Goal: Transaction & Acquisition: Purchase product/service

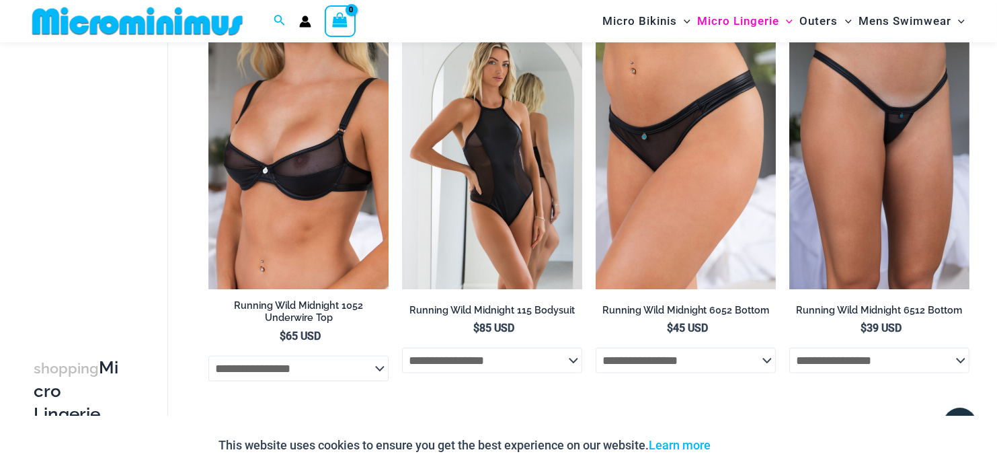
scroll to position [1442, 0]
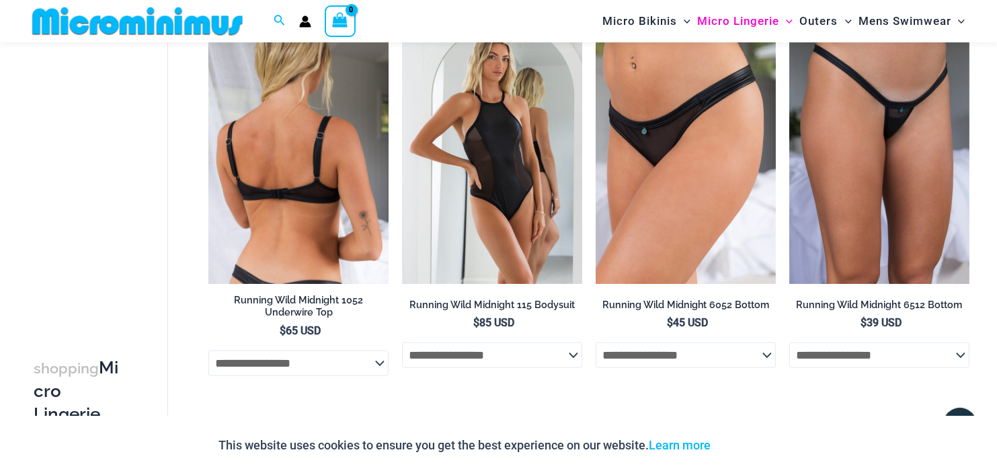
click at [299, 143] on img at bounding box center [298, 148] width 180 height 270
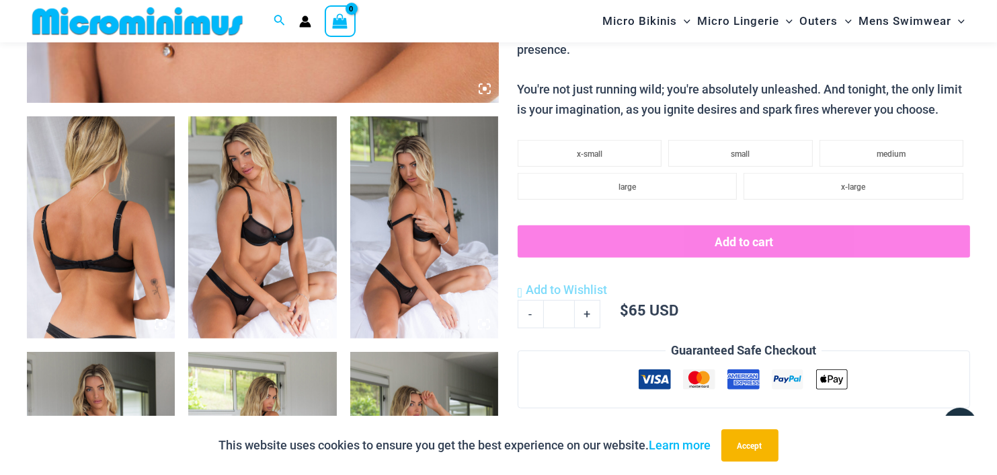
scroll to position [727, 0]
click at [490, 332] on img at bounding box center [424, 228] width 148 height 223
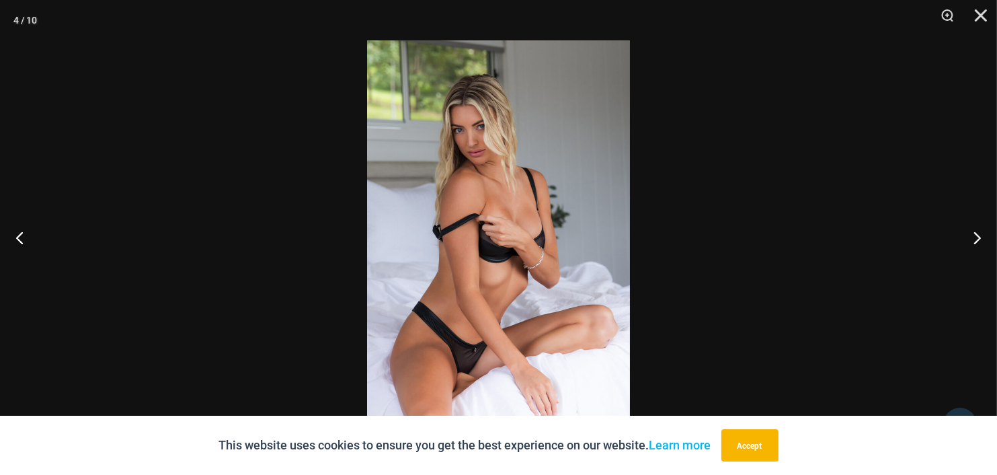
click at [515, 227] on img at bounding box center [498, 237] width 263 height 394
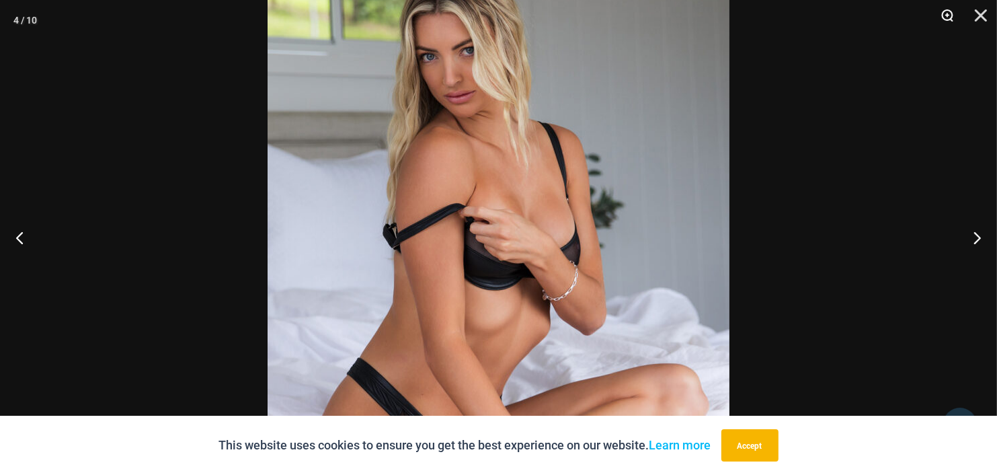
click at [952, 8] on button "Zoom" at bounding box center [943, 20] width 34 height 40
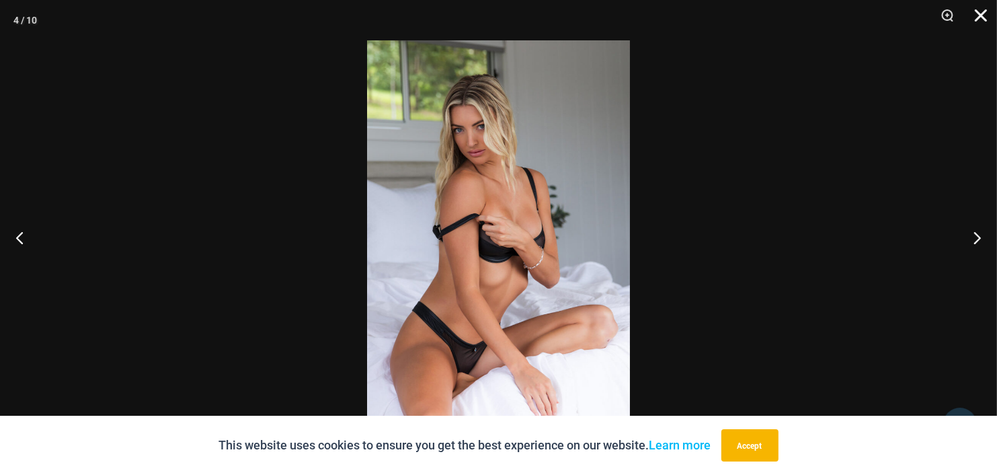
click at [982, 17] on button "Close" at bounding box center [977, 20] width 34 height 40
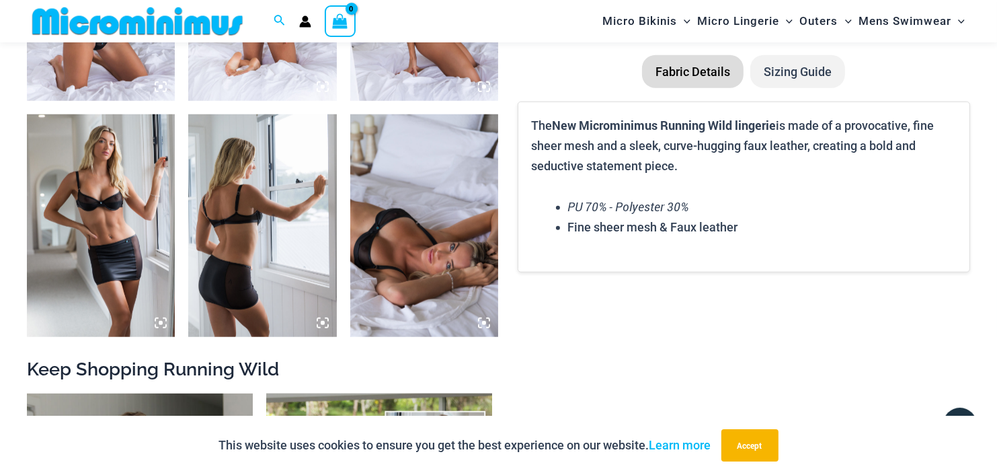
scroll to position [1198, 0]
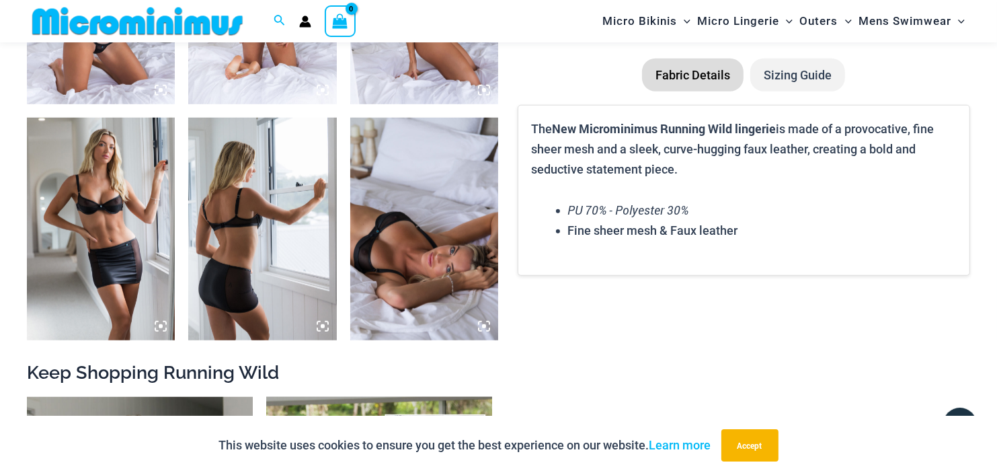
click at [94, 210] on img at bounding box center [101, 229] width 148 height 223
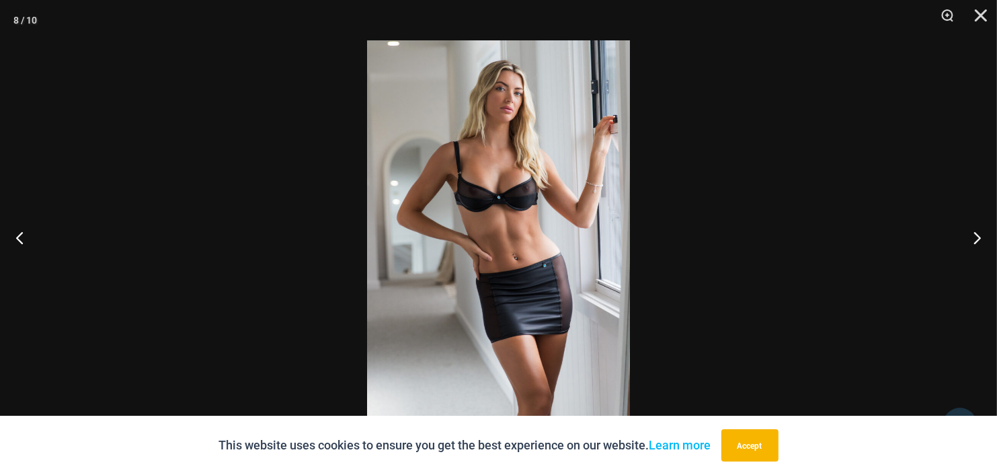
click at [513, 202] on img at bounding box center [498, 237] width 263 height 394
